Goal: Transaction & Acquisition: Subscribe to service/newsletter

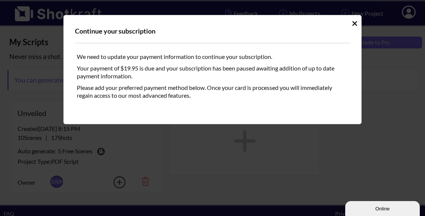
click at [324, 56] on div "We need to update your payment information to continue your subscription." at bounding box center [212, 57] width 275 height 12
click at [355, 23] on icon "Idle Modal" at bounding box center [354, 23] width 5 height 5
drag, startPoint x: 249, startPoint y: 60, endPoint x: 261, endPoint y: 55, distance: 12.9
click at [249, 60] on div "We need to update your payment information to continue your subscription." at bounding box center [212, 57] width 275 height 12
click at [355, 23] on icon "Idle Modal" at bounding box center [354, 23] width 5 height 5
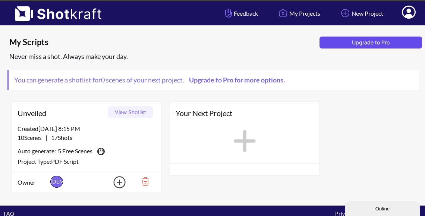
click at [372, 45] on button "Upgrade to Pro" at bounding box center [371, 43] width 103 height 12
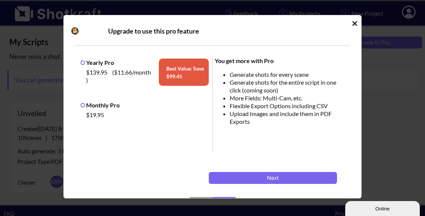
click at [82, 104] on label "Monthly Pro" at bounding box center [100, 104] width 39 height 7
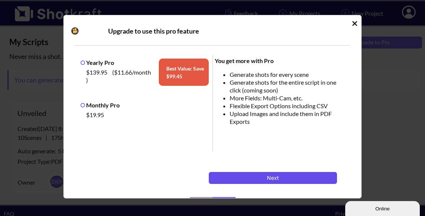
click at [283, 175] on button "Next" at bounding box center [273, 178] width 128 height 12
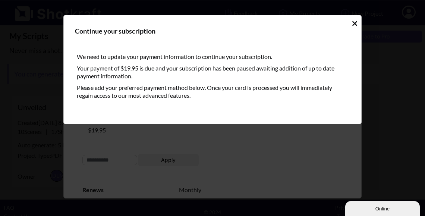
scroll to position [8, 0]
click at [354, 22] on icon "Idle Modal" at bounding box center [355, 23] width 6 height 7
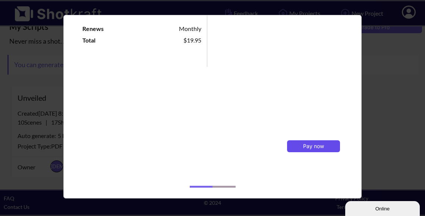
scroll to position [161, 0]
click at [312, 145] on span "Pay now" at bounding box center [313, 146] width 21 height 6
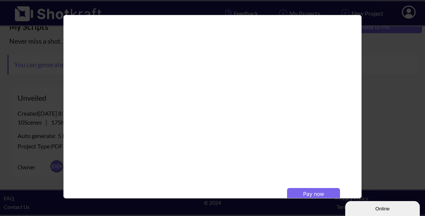
scroll to position [214, 0]
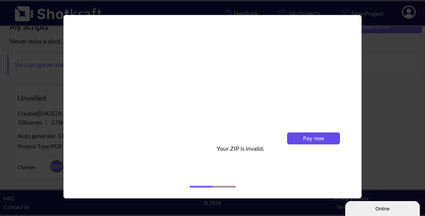
click at [304, 138] on span "Pay now" at bounding box center [313, 138] width 21 height 6
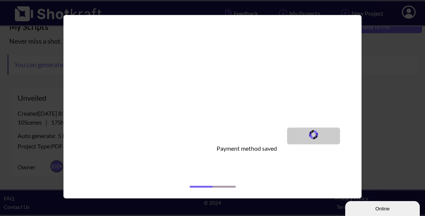
scroll to position [274, 0]
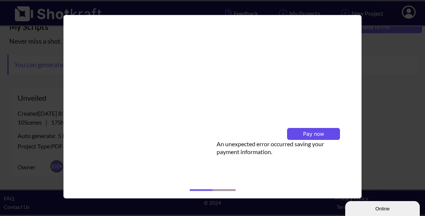
click at [311, 136] on span "Pay now" at bounding box center [313, 134] width 21 height 6
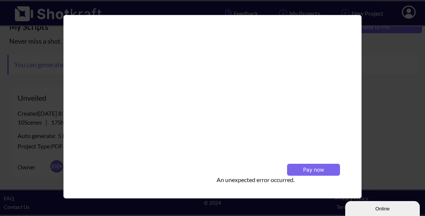
scroll to position [247, 0]
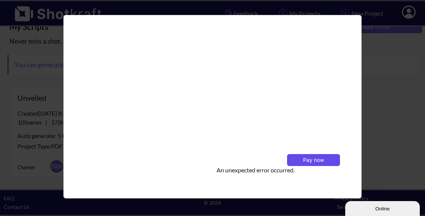
click at [311, 159] on span "Pay now" at bounding box center [313, 160] width 21 height 6
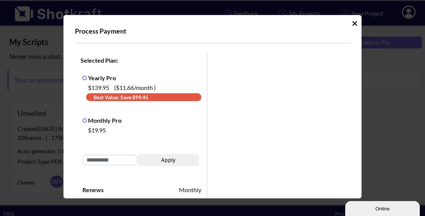
scroll to position [0, 0]
click at [352, 20] on icon "Idle Modal" at bounding box center [355, 23] width 6 height 7
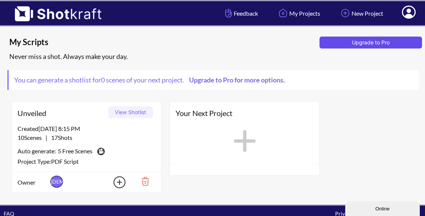
scroll to position [0, 0]
click at [282, 52] on div "Never miss a shot. Always make your day." at bounding box center [214, 56] width 414 height 12
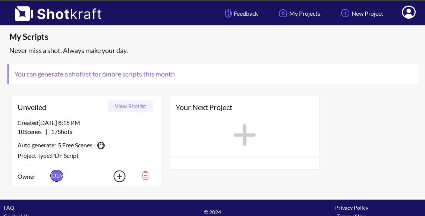
scroll to position [3, 0]
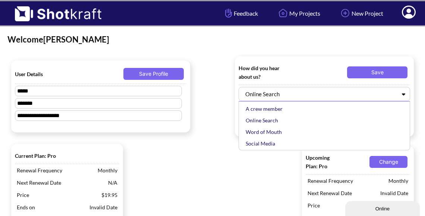
click at [409, 96] on div at bounding box center [404, 94] width 12 height 7
click at [290, 119] on div "Online Search" at bounding box center [326, 120] width 164 height 12
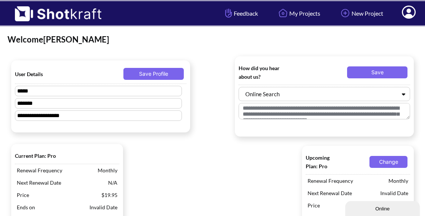
click at [308, 110] on textarea at bounding box center [325, 111] width 172 height 16
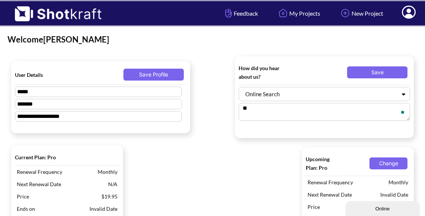
type textarea "*"
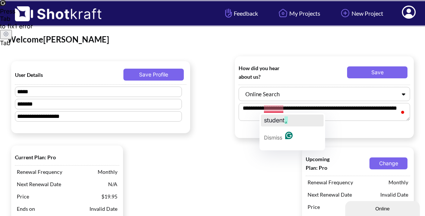
click at [271, 116] on span "student" at bounding box center [274, 119] width 21 height 7
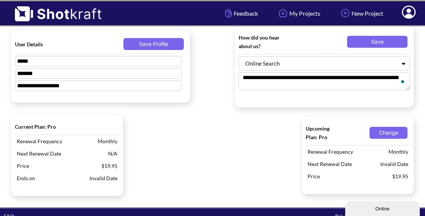
scroll to position [25, 0]
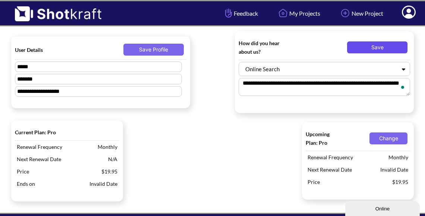
type textarea "**********"
click at [388, 48] on button "Save" at bounding box center [377, 47] width 60 height 12
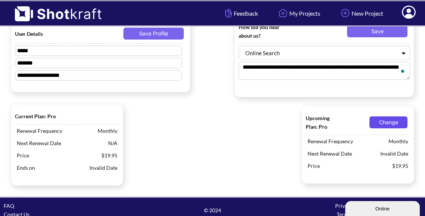
scroll to position [42, 0]
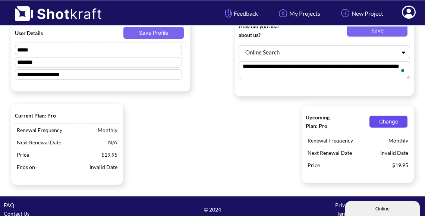
click at [400, 122] on button "Change" at bounding box center [389, 122] width 38 height 12
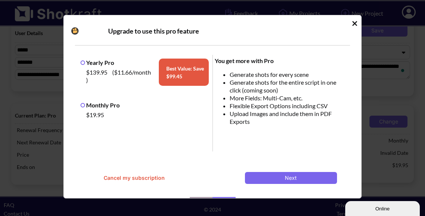
click at [354, 25] on div "Upgrade to use this pro feature Yearly Pro $139.95 ( $11.66 /month ) Best Value…" at bounding box center [212, 106] width 298 height 183
click at [352, 25] on icon "Idle Modal" at bounding box center [354, 23] width 5 height 5
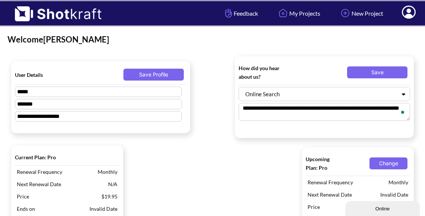
scroll to position [0, 0]
